Goal: Task Accomplishment & Management: Use online tool/utility

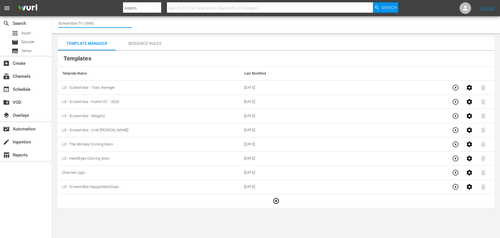
click at [90, 22] on input "Screambox TV (1845)" at bounding box center [95, 23] width 74 height 14
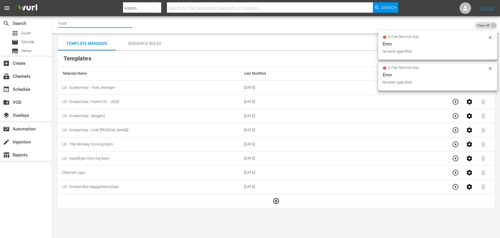
type input "9 sot"
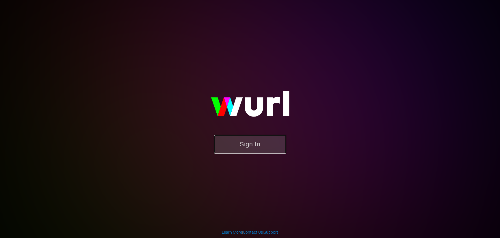
click at [271, 145] on button "Sign In" at bounding box center [250, 144] width 72 height 19
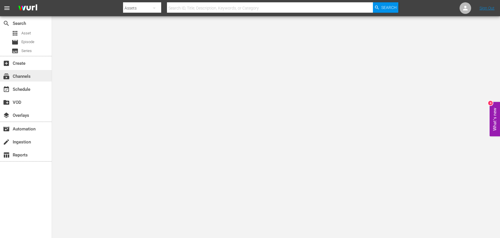
click at [18, 75] on div "subscriptions Channels" at bounding box center [16, 75] width 32 height 5
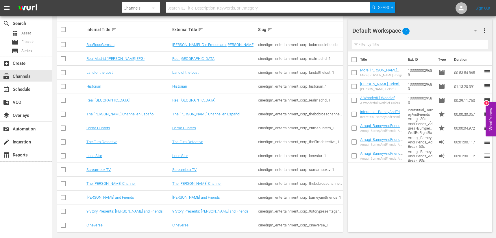
scroll to position [101, 0]
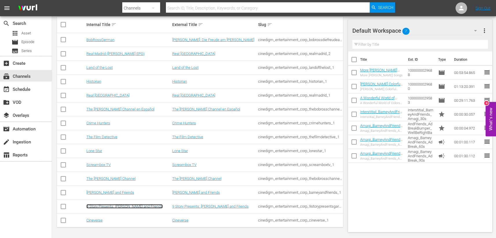
click at [135, 206] on link "9 Story Presents: Garfield and Friends" at bounding box center [124, 206] width 76 height 4
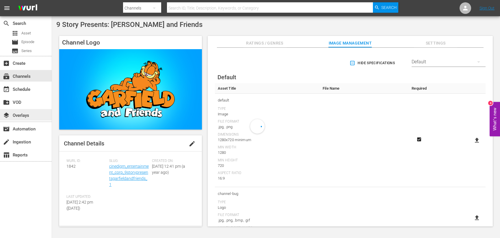
click at [25, 114] on div "layers Overlays" at bounding box center [16, 114] width 32 height 5
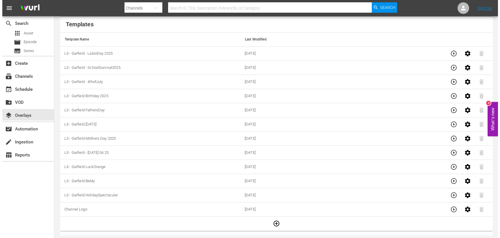
scroll to position [30, 0]
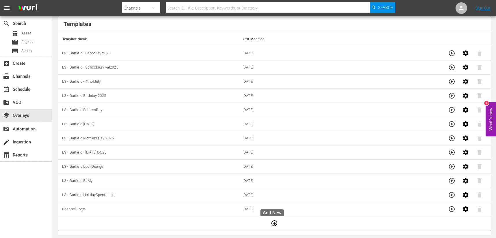
click at [273, 223] on icon "button" at bounding box center [274, 223] width 6 height 6
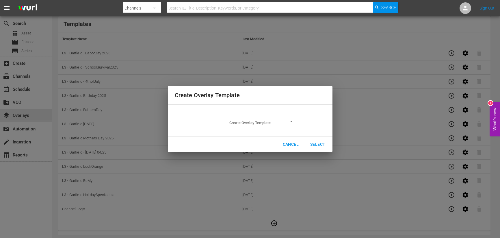
click at [284, 117] on div "Create Overlay Template ​" at bounding box center [250, 120] width 87 height 13
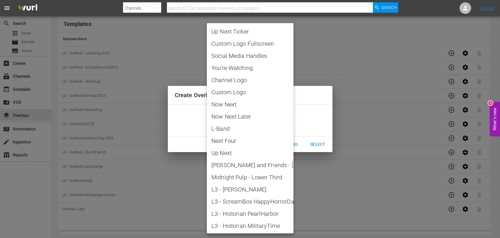
click at [287, 121] on body "menu Search By Channels Search ID, Title, Description, Keywords, or Category Se…" at bounding box center [250, 89] width 500 height 238
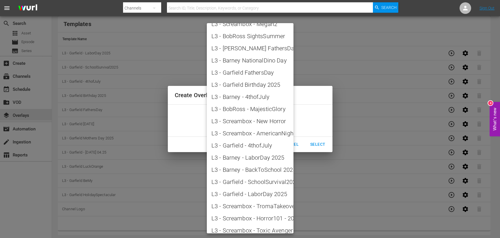
scroll to position [595, 0]
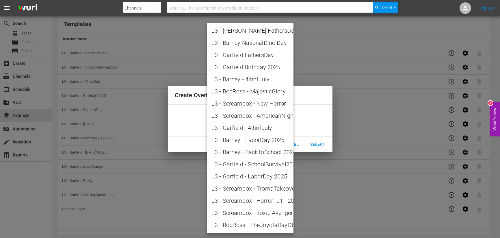
click at [321, 91] on div at bounding box center [250, 119] width 500 height 238
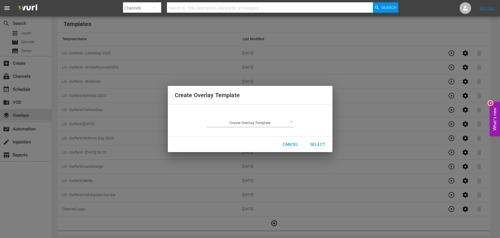
click at [255, 122] on body "menu Search By Channels Search ID, Title, Description, Keywords, or Category Se…" at bounding box center [250, 89] width 500 height 238
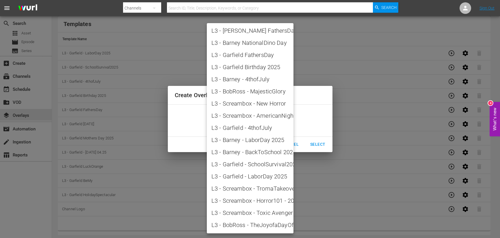
click at [308, 109] on div at bounding box center [250, 119] width 500 height 238
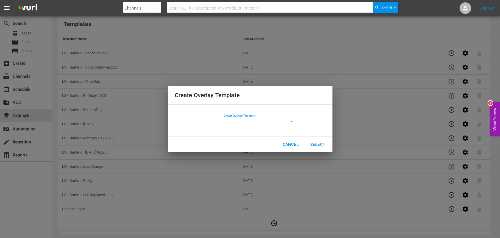
click at [294, 143] on span "Cancel" at bounding box center [291, 144] width 16 height 7
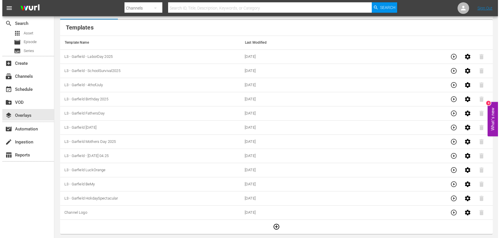
scroll to position [0, 0]
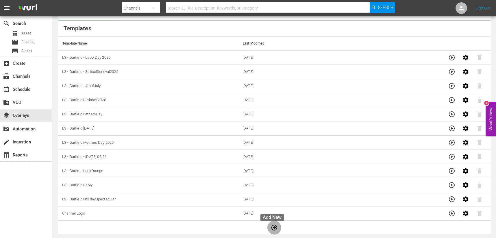
click at [271, 229] on icon "button" at bounding box center [274, 227] width 6 height 6
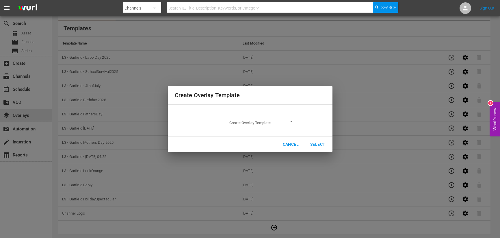
click at [290, 125] on body "menu Search By Channels Search ID, Title, Description, Keywords, or Category Se…" at bounding box center [250, 89] width 500 height 238
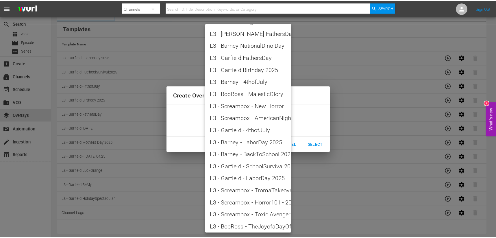
scroll to position [595, 0]
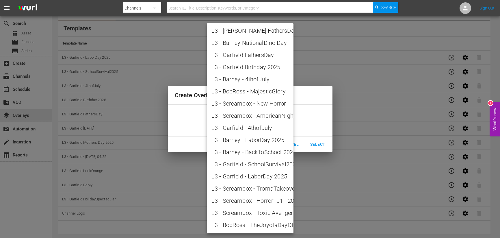
click at [304, 103] on div at bounding box center [250, 119] width 500 height 238
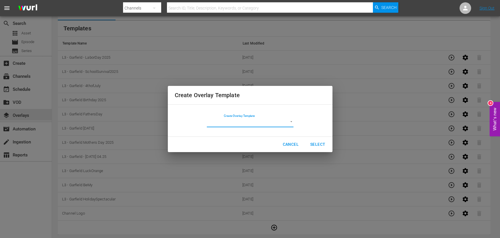
click at [291, 142] on span "Cancel" at bounding box center [291, 144] width 16 height 7
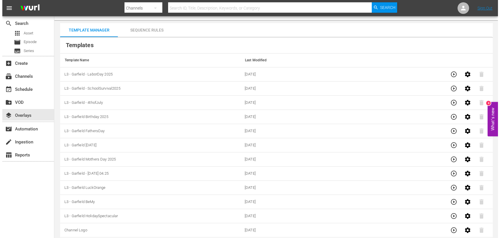
scroll to position [0, 0]
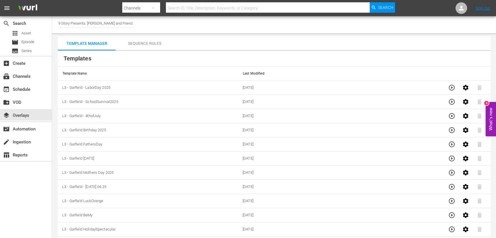
click at [86, 27] on div "Channel Title 9 Story Presents: Garfield and Friends" at bounding box center [95, 23] width 74 height 14
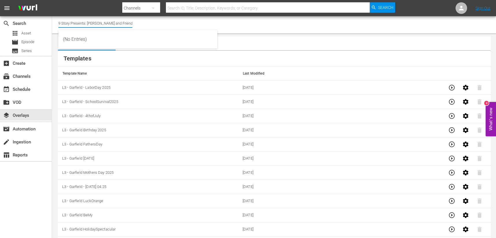
click at [86, 27] on hr at bounding box center [95, 27] width 74 height 1
click at [86, 25] on input "9 Story Presents: Garfield and Friends" at bounding box center [95, 23] width 74 height 14
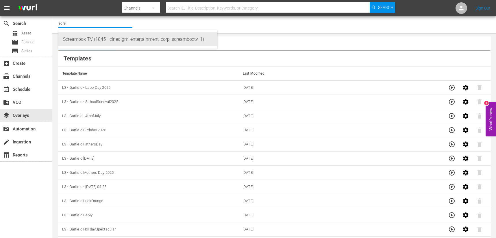
click at [85, 36] on div "Screambox TV (1845 - cinedigm_entertainment_corp_screamboxtv_1)" at bounding box center [138, 39] width 150 height 14
type input "Screambox TV (1845 - cinedigm_entertainment_corp_screamboxtv_1)"
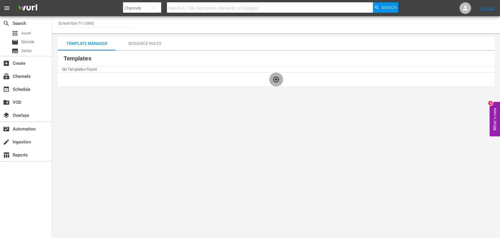
click at [275, 81] on icon "button" at bounding box center [276, 79] width 7 height 7
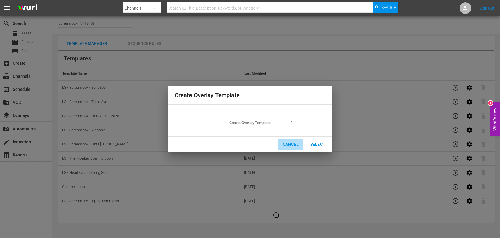
click at [290, 141] on span "Cancel" at bounding box center [291, 144] width 16 height 7
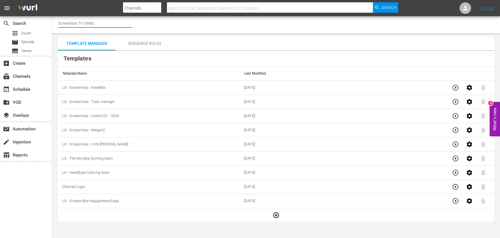
click at [82, 26] on input "Screambox TV (1845)" at bounding box center [95, 23] width 74 height 14
click at [82, 37] on div "Barney and Friends (1843 - cinedigm_entertainment_corp_barneyandfriends_1)" at bounding box center [138, 39] width 150 height 14
type input "Barney and Friends (1843 - cinedigm_entertainment_corp_barneyandfriends_1)"
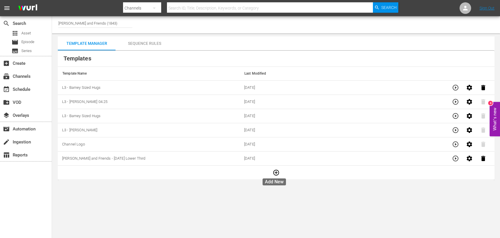
click at [273, 172] on icon "button" at bounding box center [276, 172] width 7 height 7
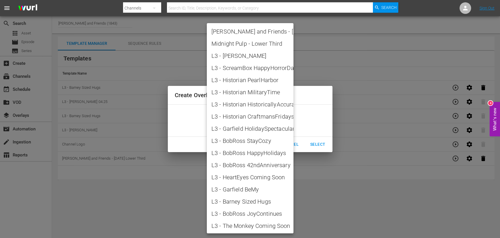
click at [267, 125] on body "menu Search By Channels Search ID, Title, Description, Keywords, or Category Se…" at bounding box center [250, 119] width 500 height 238
drag, startPoint x: 309, startPoint y: 102, endPoint x: 299, endPoint y: 117, distance: 18.1
click at [309, 102] on div at bounding box center [250, 119] width 500 height 238
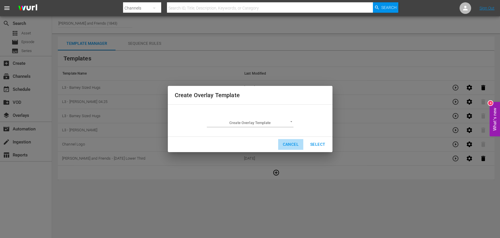
click at [289, 146] on span "Cancel" at bounding box center [291, 144] width 16 height 7
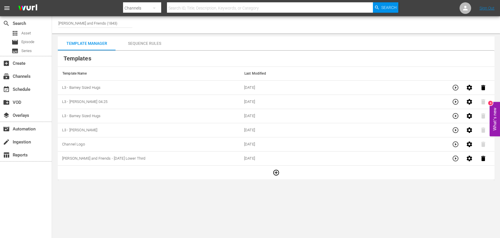
click at [100, 21] on input "[PERSON_NAME] and Friends (1843)" at bounding box center [95, 23] width 74 height 14
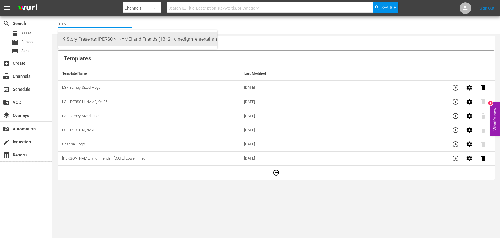
click at [113, 37] on div "9 Story Presents: [PERSON_NAME] and Friends (1842 - cinedigm_entertainment_corp…" at bounding box center [138, 39] width 150 height 14
type input "9 Story Presents: [PERSON_NAME] and Friends (1842 - cinedigm_entertainment_corp…"
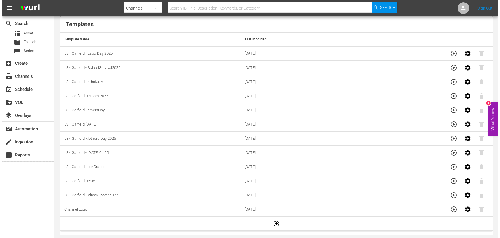
scroll to position [30, 0]
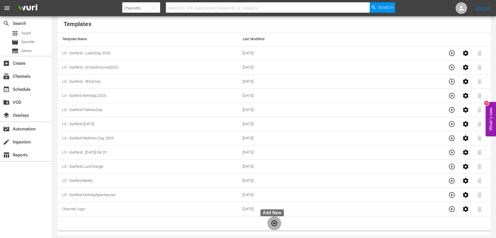
click at [272, 224] on icon "button" at bounding box center [274, 222] width 7 height 7
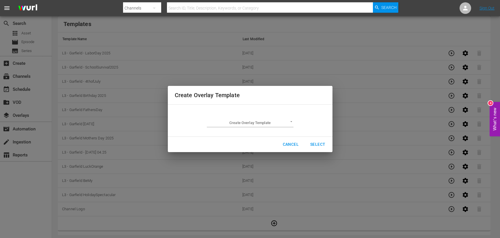
click at [278, 122] on body "menu Search By Channels Search ID, Title, Description, Keywords, or Category Se…" at bounding box center [250, 89] width 500 height 238
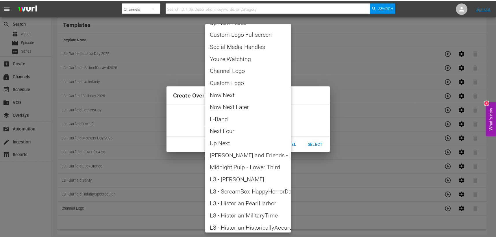
scroll to position [0, 0]
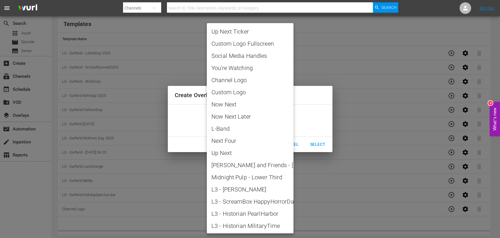
click at [304, 116] on div at bounding box center [250, 119] width 500 height 238
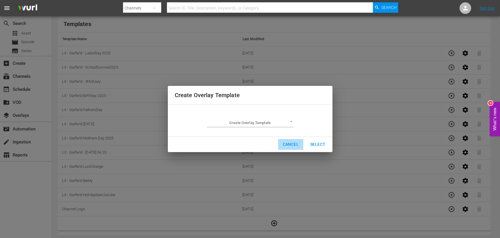
click at [287, 144] on span "Cancel" at bounding box center [291, 144] width 16 height 7
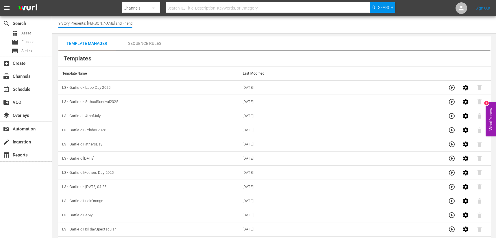
click at [92, 26] on input "9 Story Presents: [PERSON_NAME] and Friends (1842)" at bounding box center [95, 23] width 74 height 14
click at [91, 25] on input "9 Story Presents: [PERSON_NAME] and Friends (1842)" at bounding box center [95, 23] width 74 height 14
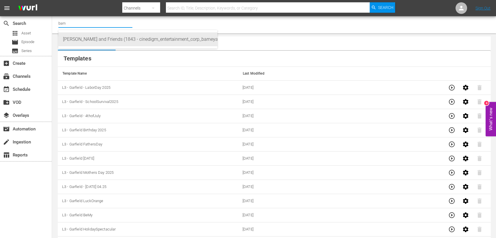
click at [86, 40] on div "Barney and Friends (1843 - cinedigm_entertainment_corp_barneyandfriends_1)" at bounding box center [138, 39] width 150 height 14
type input "Barney and Friends (1843 - cinedigm_entertainment_corp_barneyandfriends_1)"
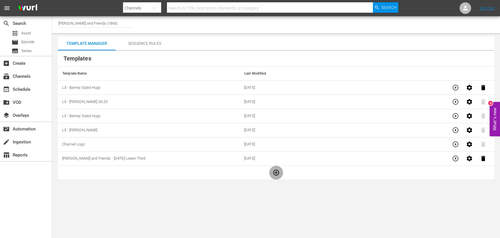
click at [274, 173] on icon "button" at bounding box center [276, 173] width 6 height 6
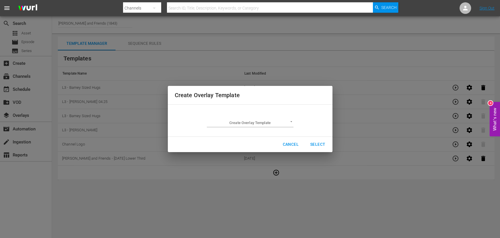
click at [265, 125] on body "menu Search By Channels Search ID, Title, Description, Keywords, or Category Se…" at bounding box center [250, 119] width 500 height 238
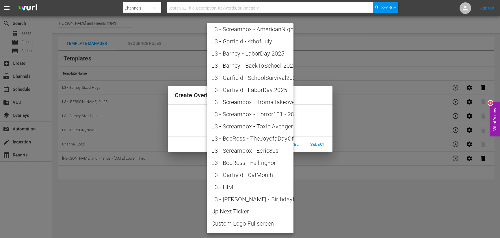
scroll to position [656, 0]
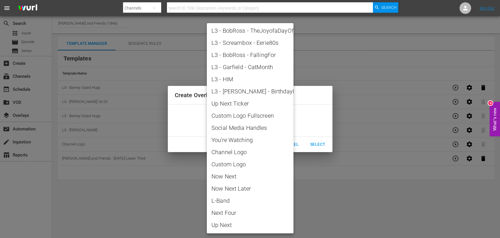
click at [307, 125] on div at bounding box center [250, 119] width 500 height 238
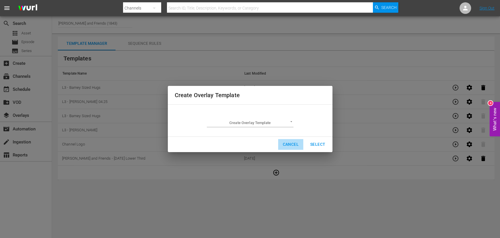
click at [294, 142] on span "Cancel" at bounding box center [291, 144] width 16 height 7
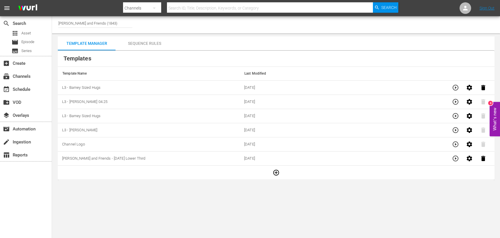
click at [274, 174] on icon "button" at bounding box center [276, 172] width 7 height 7
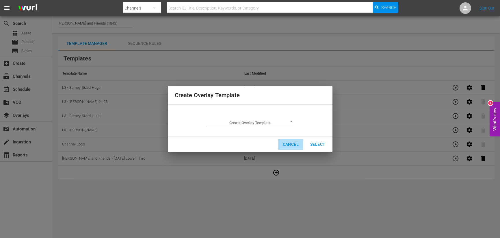
click at [295, 146] on span "Cancel" at bounding box center [291, 144] width 16 height 7
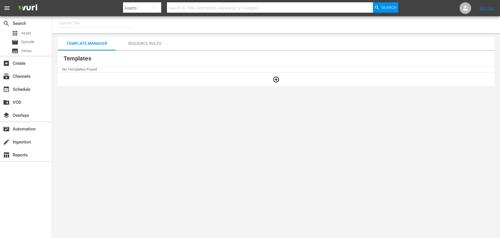
type input "[PERSON_NAME] and Friends (1843)"
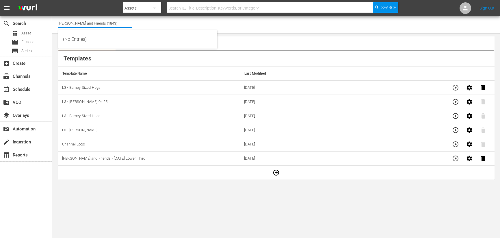
click at [92, 27] on input "[PERSON_NAME] and Friends (1843)" at bounding box center [95, 23] width 74 height 14
click at [91, 27] on input "[PERSON_NAME] and Friends (1843)" at bounding box center [95, 23] width 74 height 14
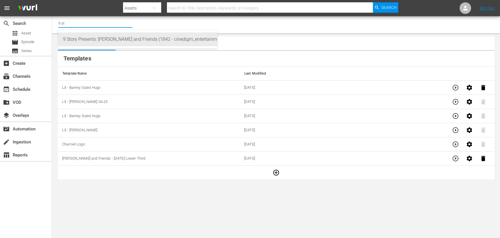
click at [96, 36] on div "9 Story Presents: [PERSON_NAME] and Friends (1842 - cinedigm_entertainment_corp…" at bounding box center [138, 39] width 150 height 14
type input "9 Story Presents: [PERSON_NAME] and Friends (1842 - cinedigm_entertainment_corp…"
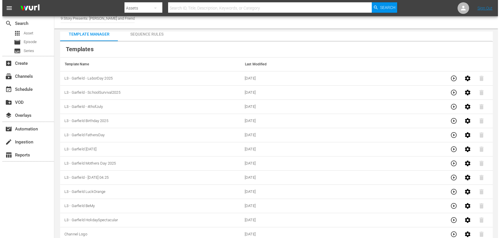
scroll to position [30, 0]
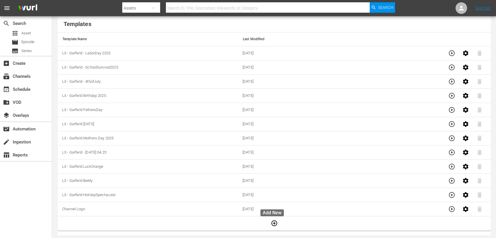
click at [271, 223] on icon "button" at bounding box center [274, 223] width 6 height 6
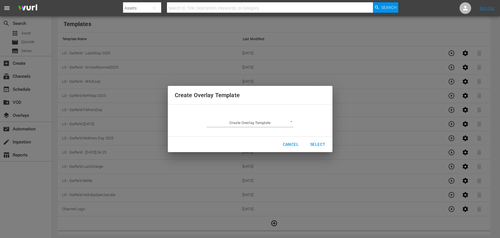
click at [272, 125] on body "menu Search By Assets Search ID, Title, Description, Keywords, or Category Sear…" at bounding box center [250, 89] width 500 height 238
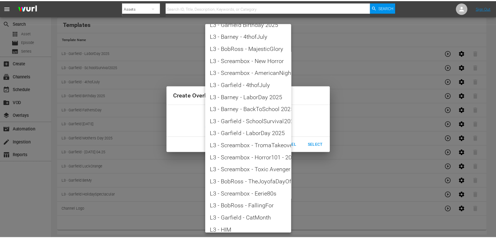
scroll to position [656, 0]
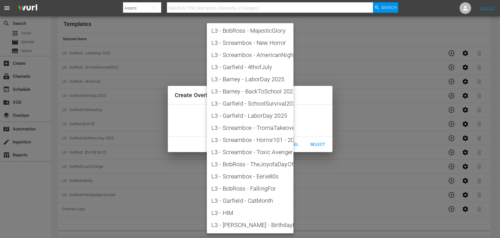
click at [498, 200] on div at bounding box center [250, 119] width 500 height 238
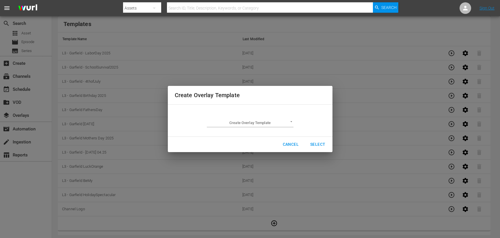
click at [296, 144] on span "Cancel" at bounding box center [291, 144] width 16 height 7
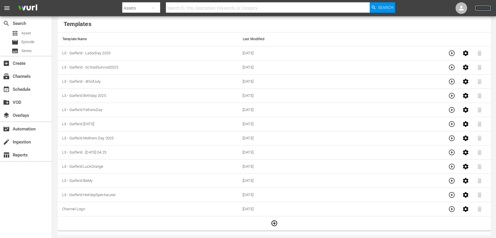
click at [486, 6] on link "Sign Out" at bounding box center [482, 8] width 15 height 5
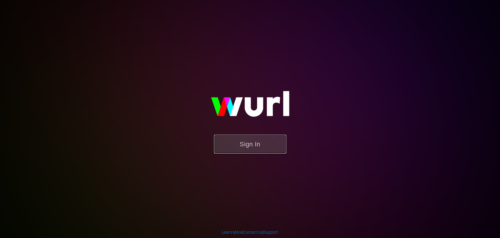
click at [268, 146] on button "Sign In" at bounding box center [250, 144] width 72 height 19
